Goal: Task Accomplishment & Management: Use online tool/utility

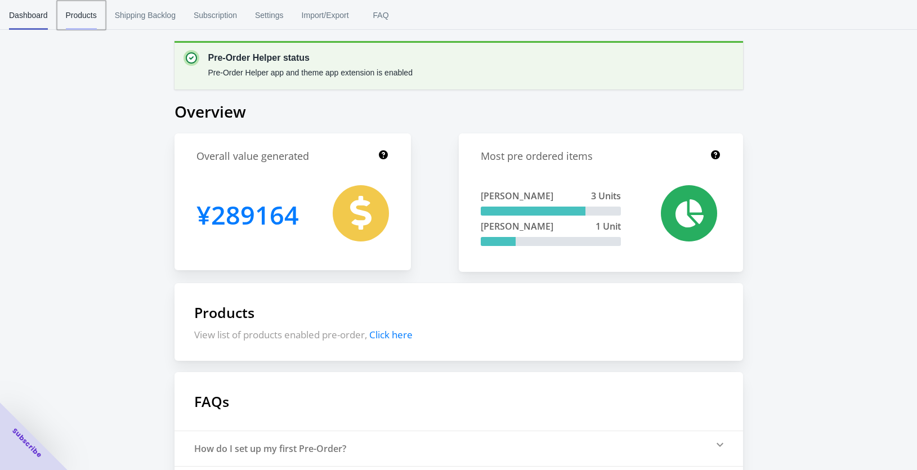
click at [93, 16] on span "Products" at bounding box center [81, 15] width 31 height 29
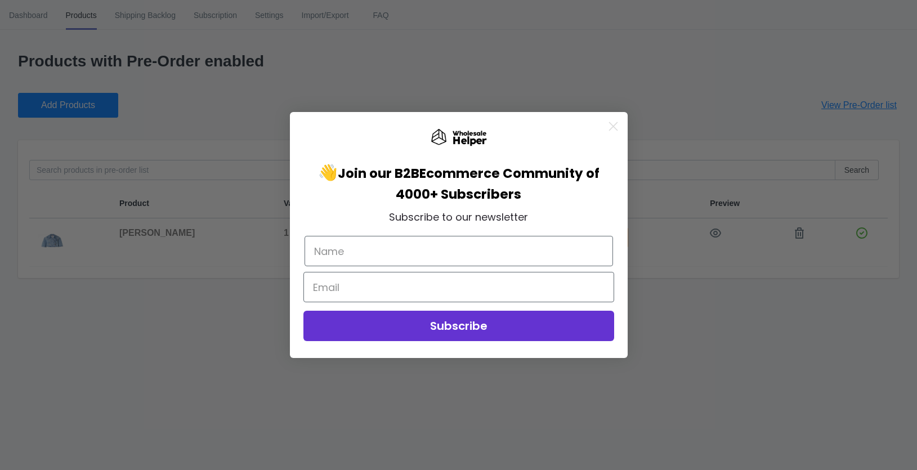
click at [224, 20] on div "Close dialog 👋 Join our B2B Ecommerce Community of 4000+ Subscribers Subscribe …" at bounding box center [458, 235] width 917 height 470
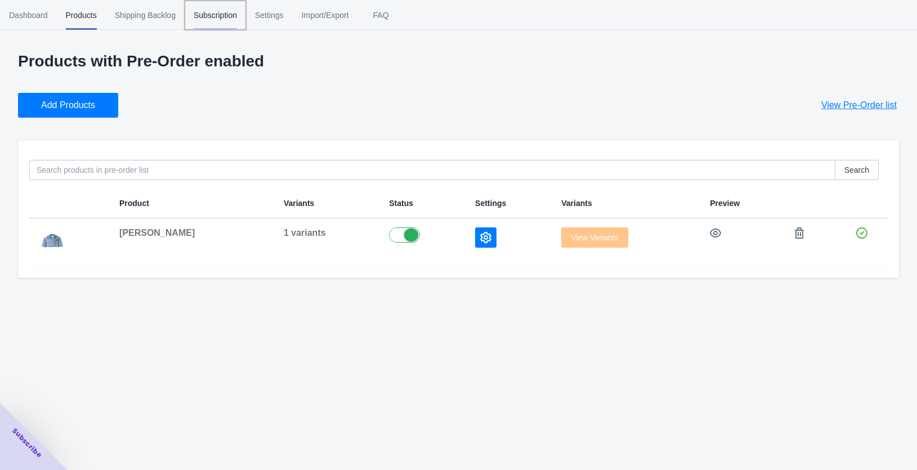
click at [237, 11] on span "Subscription" at bounding box center [215, 15] width 43 height 29
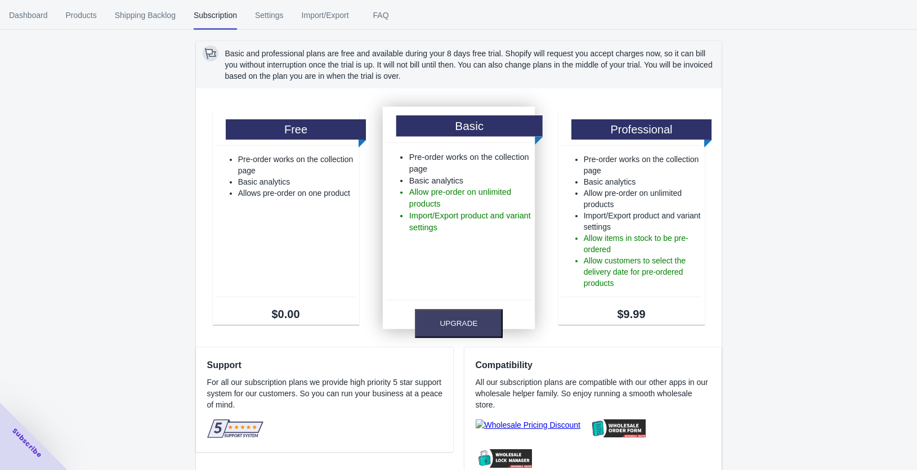
click at [444, 287] on ul "Pre-order works on the collection page Basic analytics Allow pre-order on unlim…" at bounding box center [459, 221] width 146 height 141
click at [459, 153] on li "Pre-order works on the collection page" at bounding box center [470, 163] width 123 height 24
click at [464, 330] on button "Upgrade" at bounding box center [459, 323] width 88 height 29
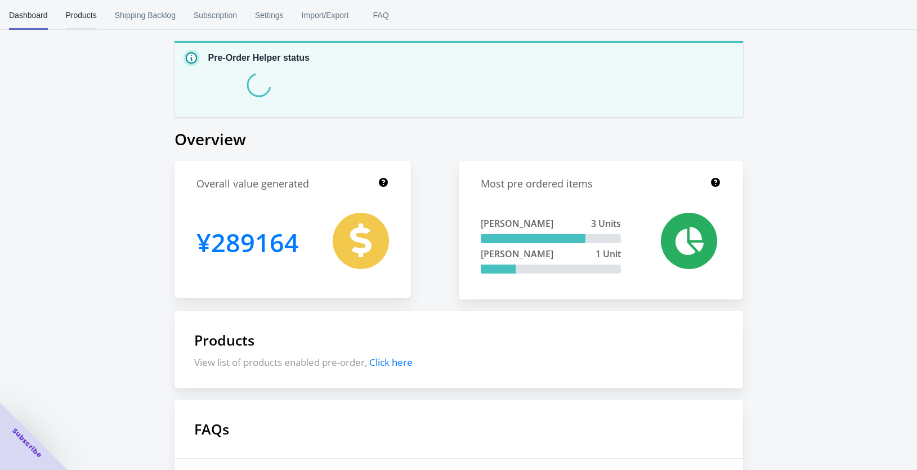
click at [90, 20] on span "Products" at bounding box center [81, 15] width 31 height 29
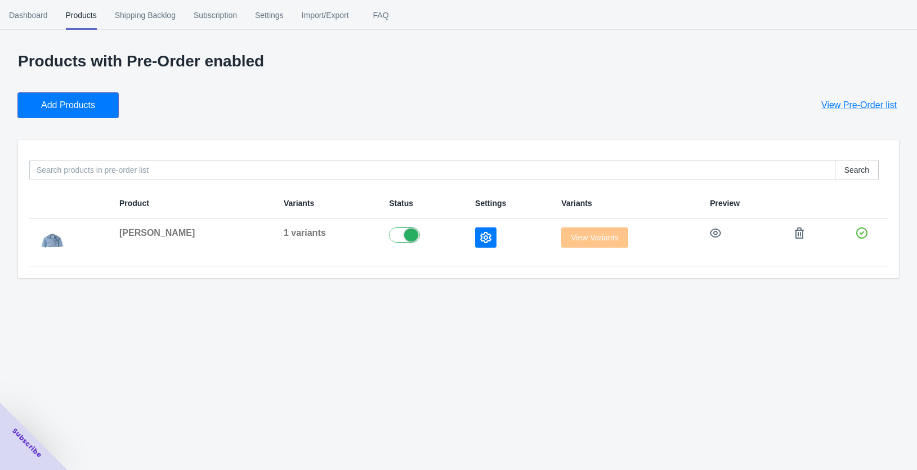
click at [81, 106] on span "Add Products" at bounding box center [68, 105] width 54 height 11
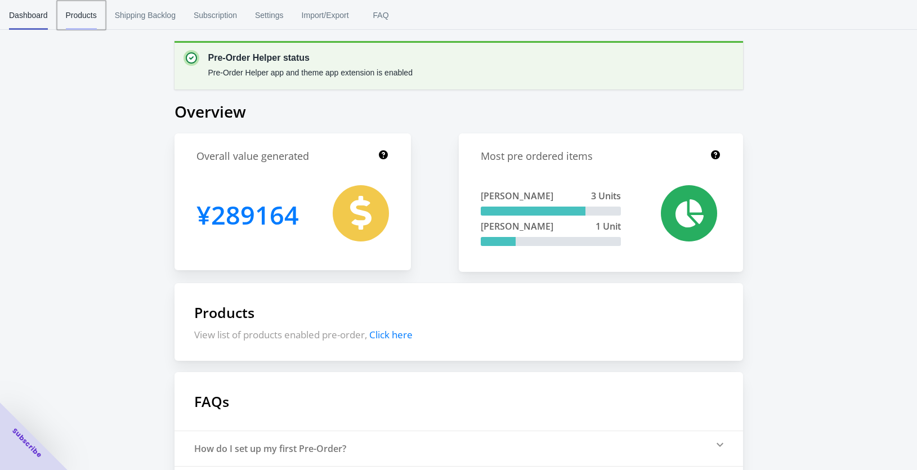
click at [85, 24] on span "Products" at bounding box center [81, 15] width 31 height 29
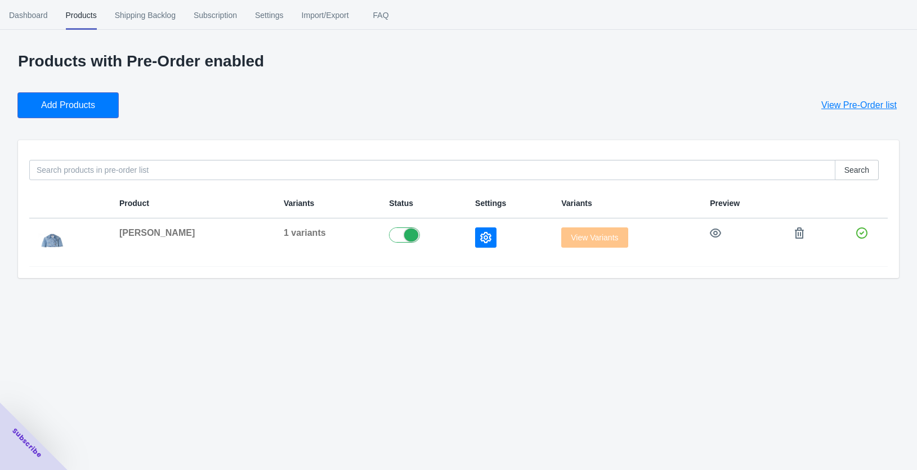
click at [96, 114] on button "Add Products" at bounding box center [68, 105] width 100 height 25
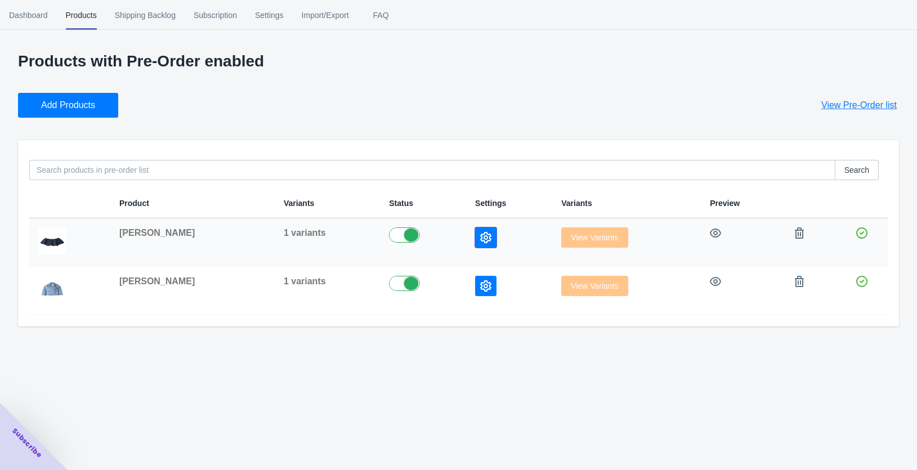
click at [480, 241] on icon "button" at bounding box center [485, 237] width 11 height 11
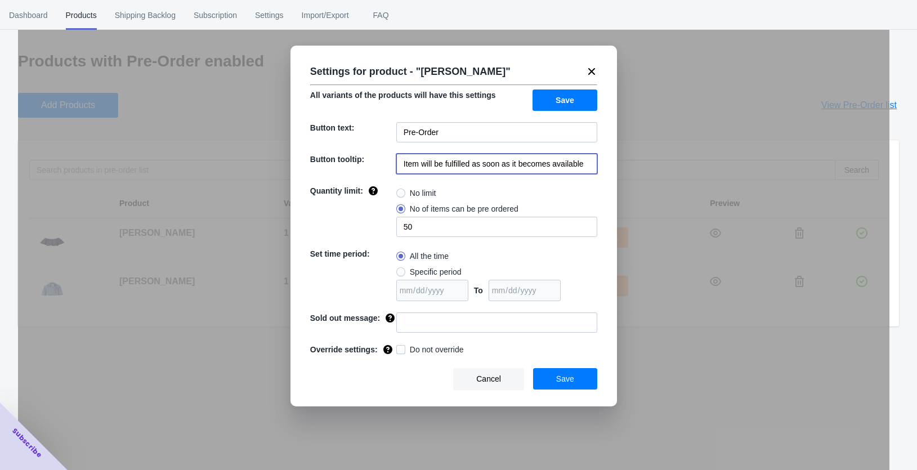
click at [490, 158] on input "Item will be fulfilled as soon as it becomes available" at bounding box center [496, 164] width 201 height 20
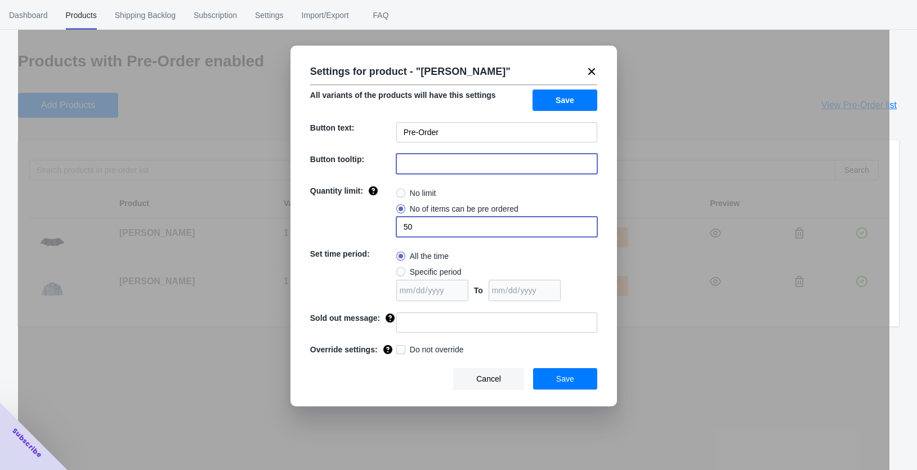
click at [433, 221] on input "50" at bounding box center [496, 227] width 201 height 20
type input "5"
radio input "true"
click at [411, 212] on span "No of items can be pre ordered" at bounding box center [464, 208] width 109 height 11
click at [400, 207] on input "No of items can be pre ordered" at bounding box center [399, 206] width 1 height 1
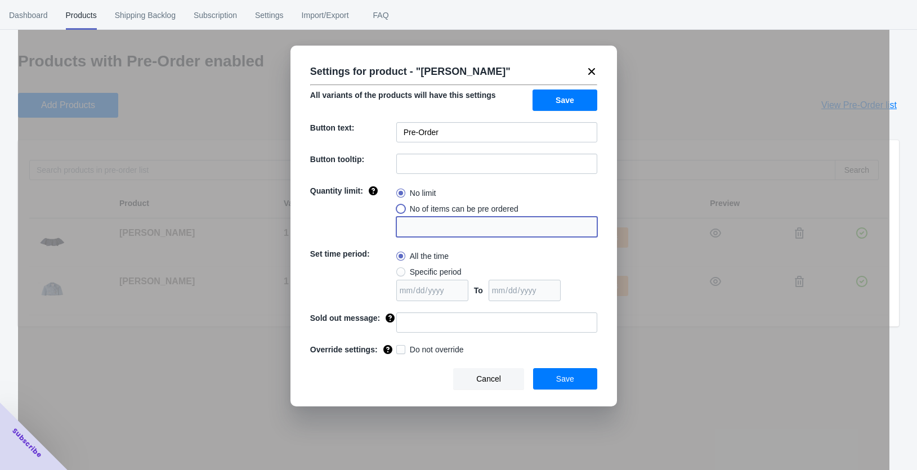
radio input "true"
click at [409, 228] on input "1" at bounding box center [496, 227] width 201 height 20
type input "10"
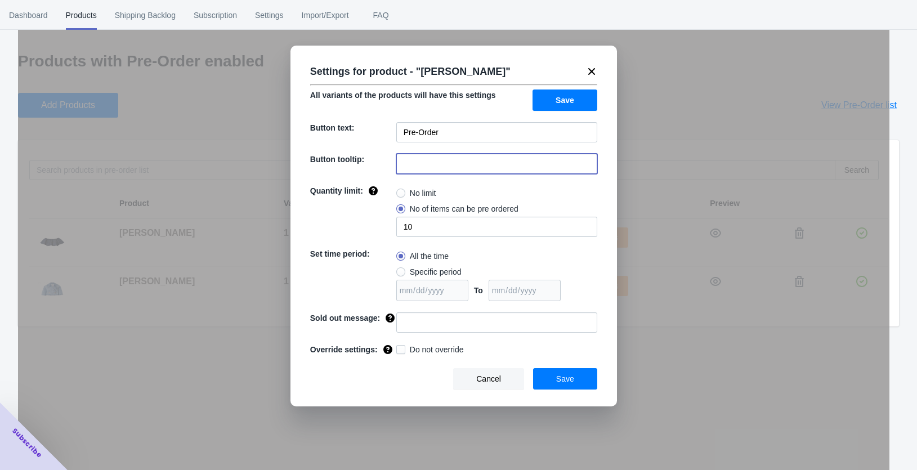
click at [451, 159] on input at bounding box center [496, 164] width 201 height 20
drag, startPoint x: 419, startPoint y: 162, endPoint x: 467, endPoint y: 163, distance: 48.4
click at [467, 163] on input "10月下旬〜11月初旬配送予定" at bounding box center [496, 164] width 201 height 20
type input "10月 上旬配送予定"
click at [550, 378] on button "Save" at bounding box center [565, 378] width 64 height 21
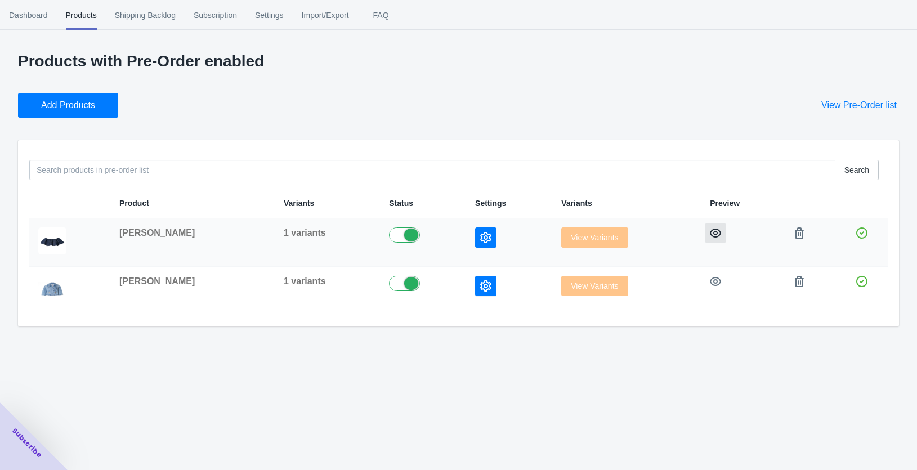
click at [710, 231] on icon "button" at bounding box center [715, 233] width 11 height 11
